Goal: Information Seeking & Learning: Find specific page/section

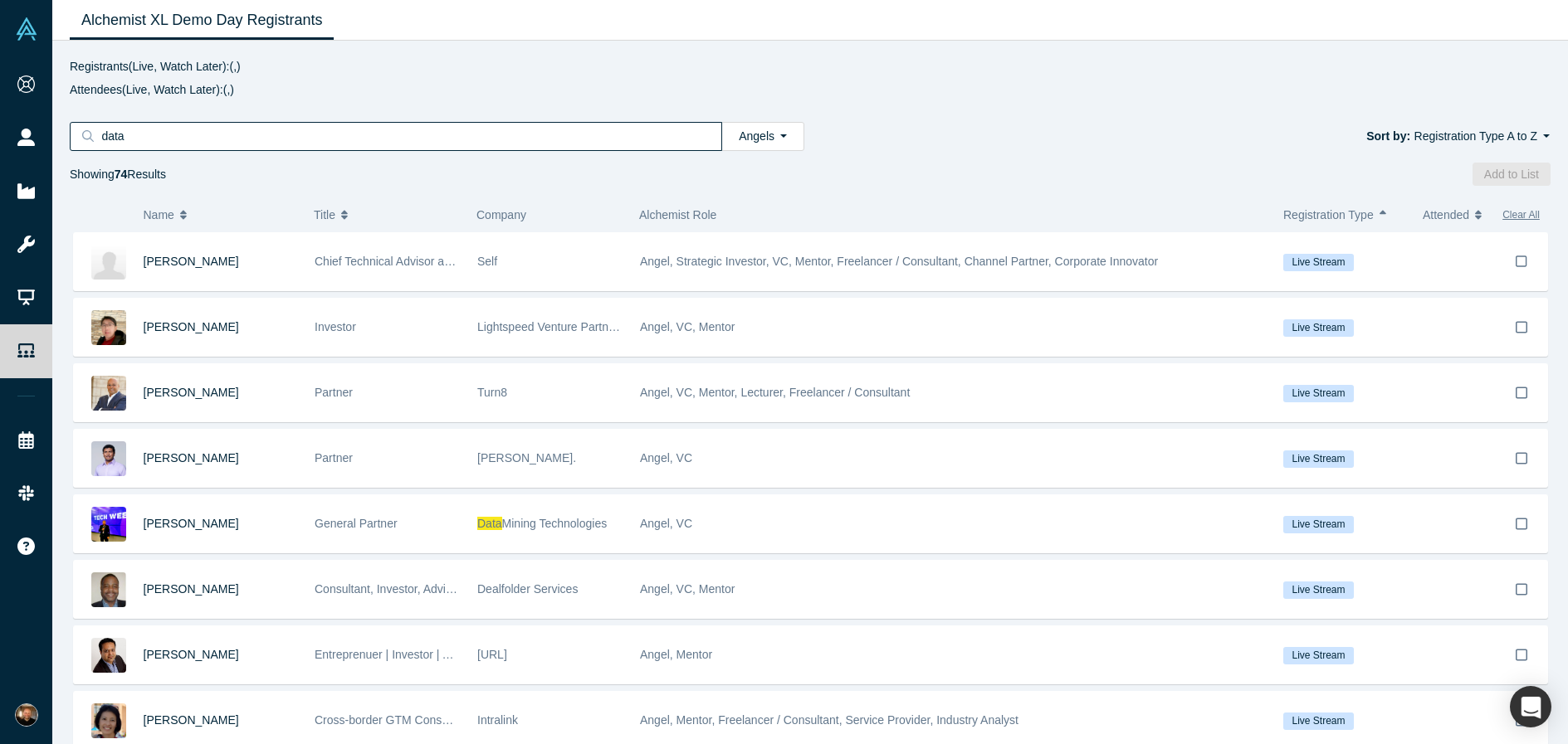
click at [935, 190] on div "Name Title Company Alchemist Role Registration Type Attended Clear All MJ Kim C…" at bounding box center [810, 465] width 1515 height 558
click at [397, 137] on input "data" at bounding box center [401, 136] width 604 height 21
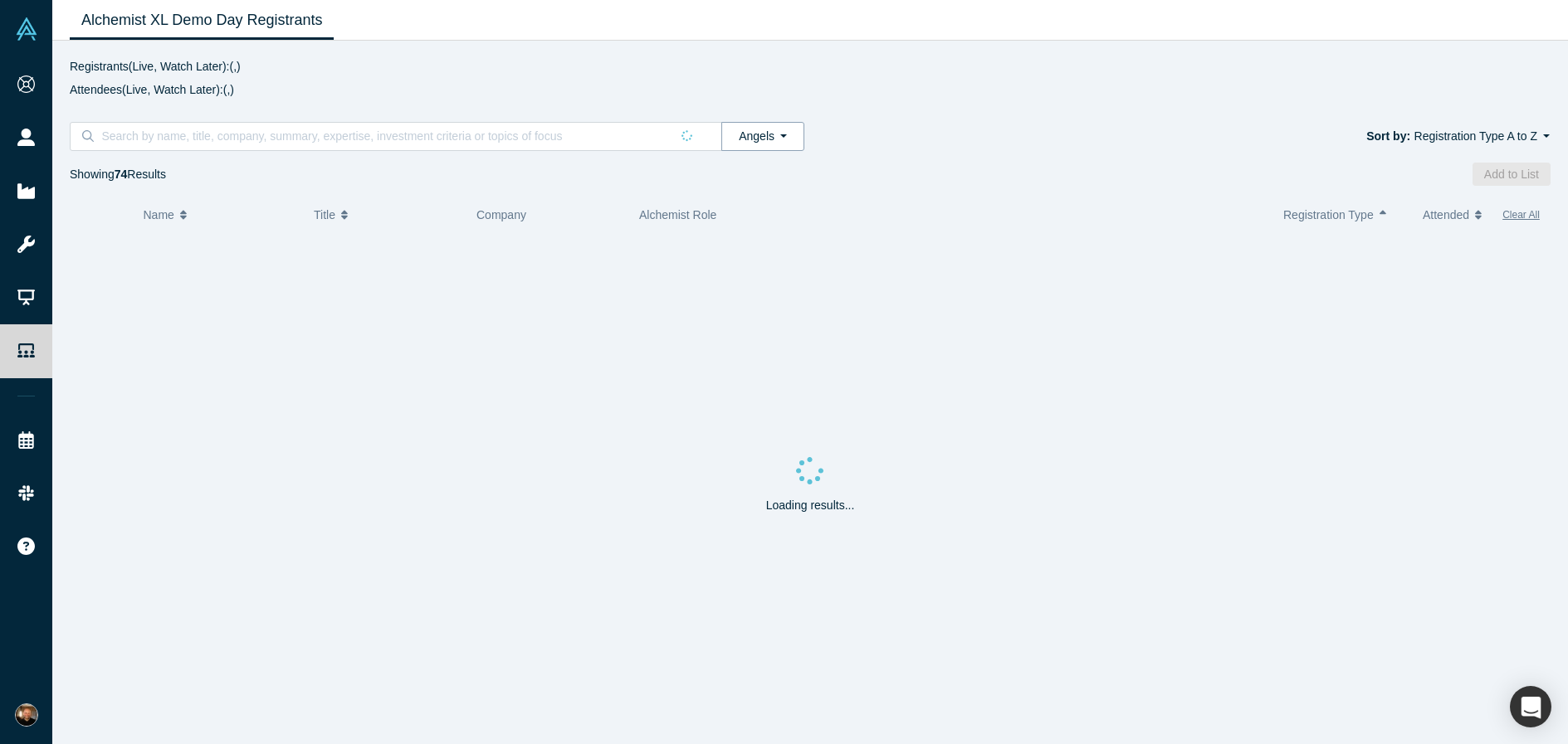
click at [768, 146] on button "Angels" at bounding box center [762, 136] width 83 height 29
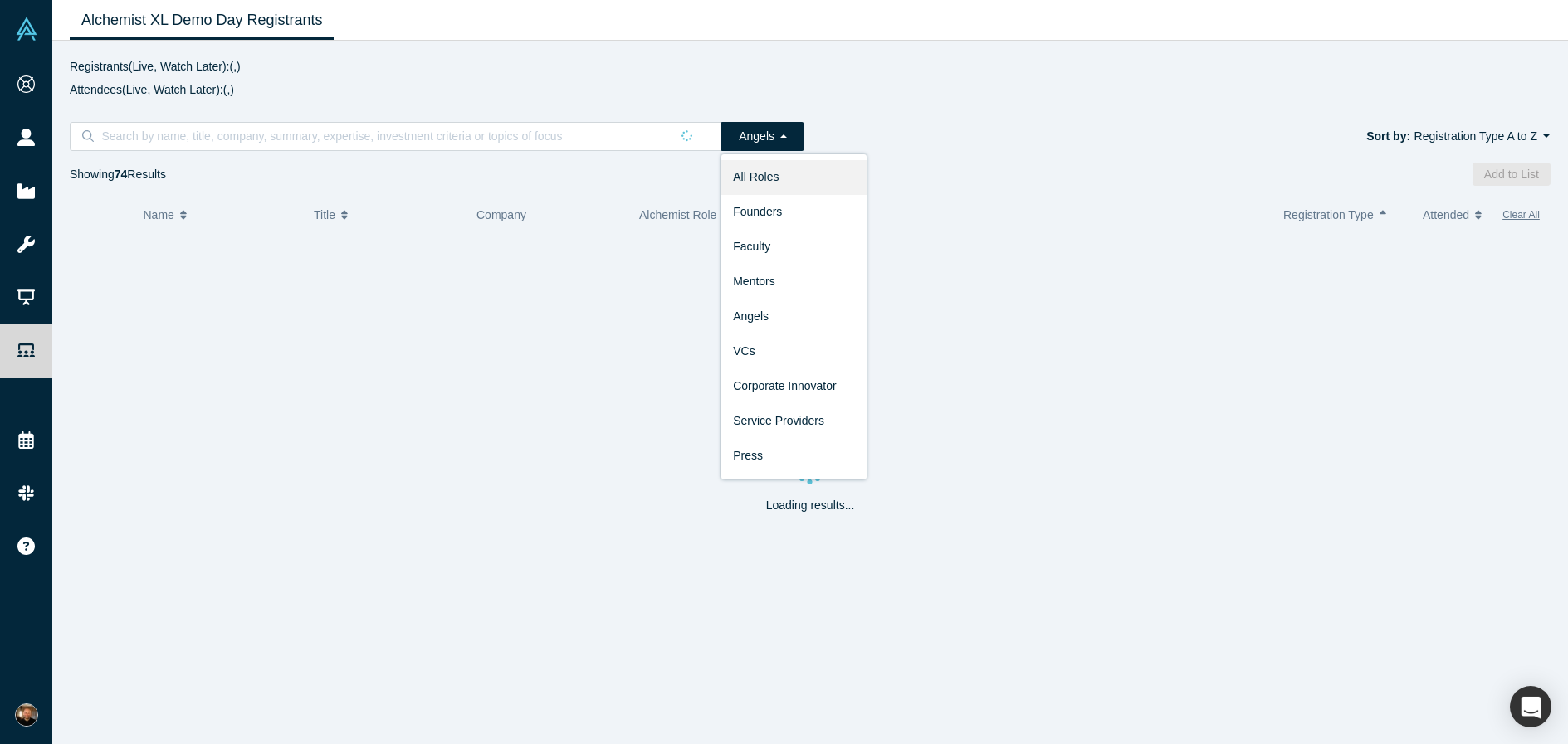
click at [799, 177] on link "All Roles" at bounding box center [793, 177] width 145 height 35
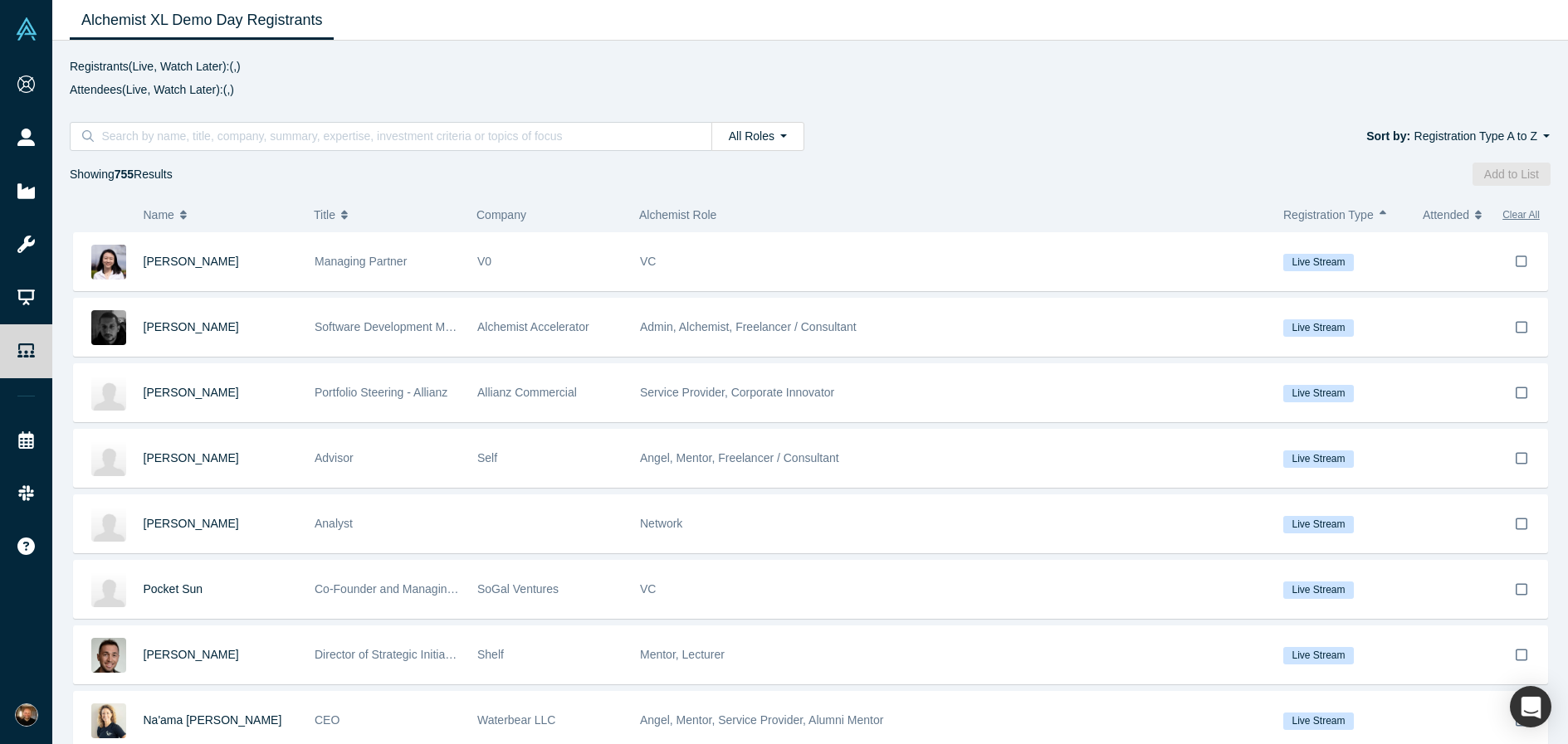
drag, startPoint x: 212, startPoint y: 178, endPoint x: 154, endPoint y: 175, distance: 58.1
click at [154, 175] on div "Showing 755 Results Add to List" at bounding box center [810, 174] width 1480 height 23
click at [168, 176] on span "755 Results" at bounding box center [144, 174] width 58 height 14
